Goal: Information Seeking & Learning: Learn about a topic

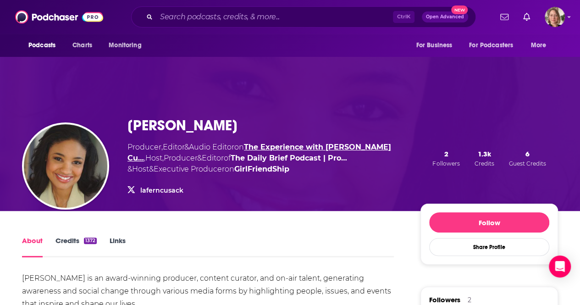
click at [341, 147] on link "The Experience with [PERSON_NAME] Cu…" at bounding box center [260, 153] width 264 height 20
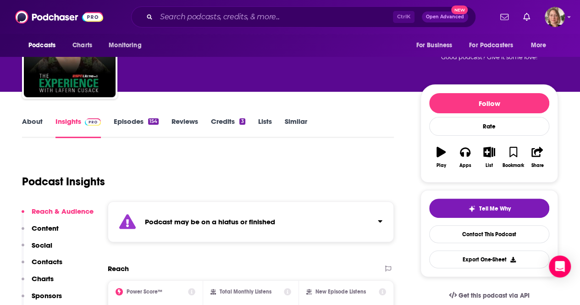
scroll to position [92, 0]
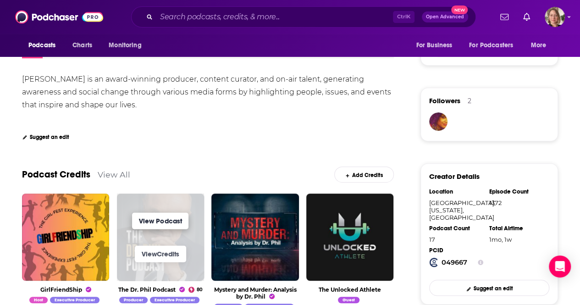
scroll to position [229, 0]
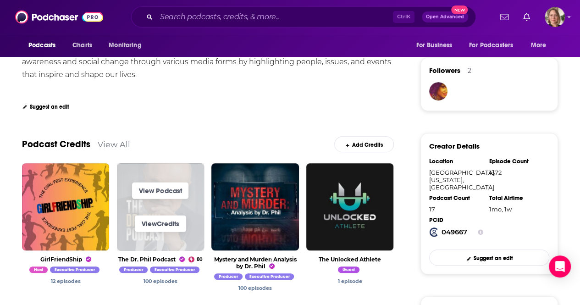
click at [149, 246] on span "View Podcast View Credits" at bounding box center [160, 206] width 87 height 87
click at [168, 184] on link "View Podcast" at bounding box center [160, 191] width 56 height 17
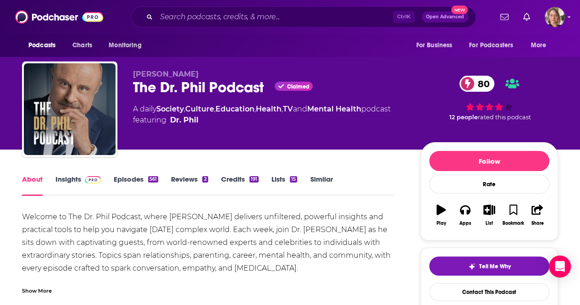
scroll to position [46, 0]
